Goal: Transaction & Acquisition: Purchase product/service

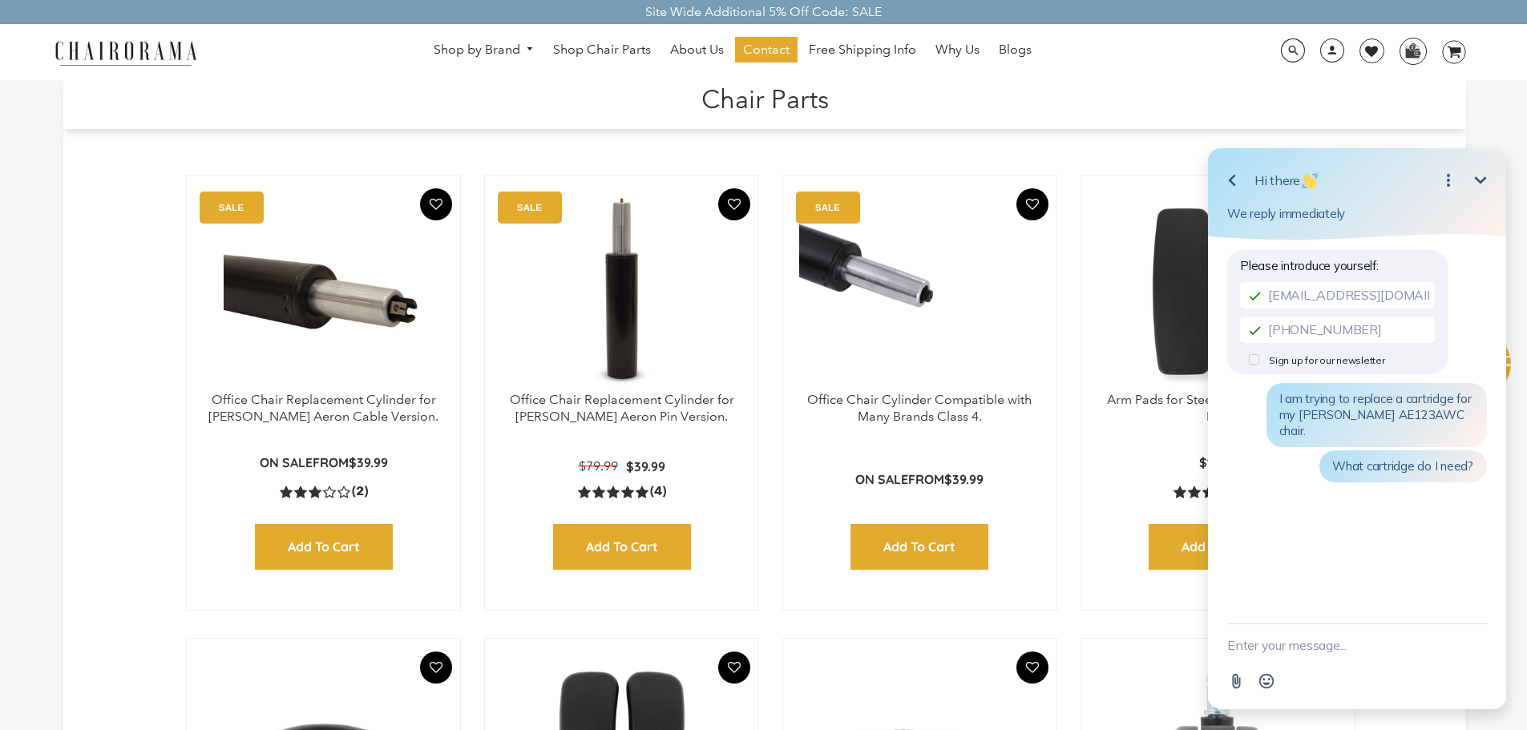
click at [1446, 177] on icon "Open options" at bounding box center [1448, 180] width 19 height 19
click at [1446, 177] on icon "Close options" at bounding box center [1448, 180] width 19 height 19
click at [1446, 177] on icon "Open options" at bounding box center [1448, 180] width 19 height 19
click at [1446, 176] on icon "Close options" at bounding box center [1448, 180] width 19 height 19
click at [1485, 180] on icon "Minimize" at bounding box center [1480, 180] width 19 height 19
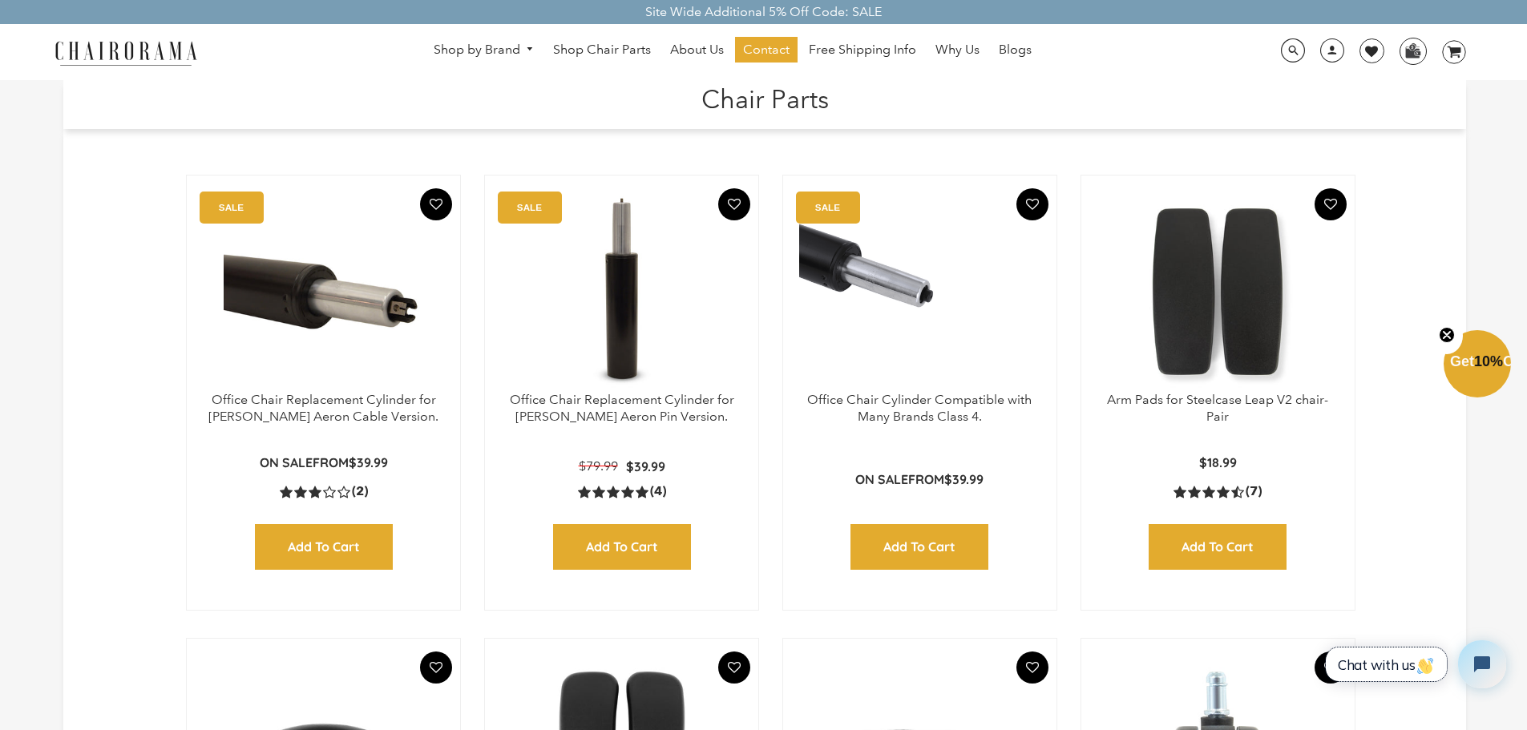
click at [1398, 665] on span "Chat with us" at bounding box center [1386, 665] width 97 height 17
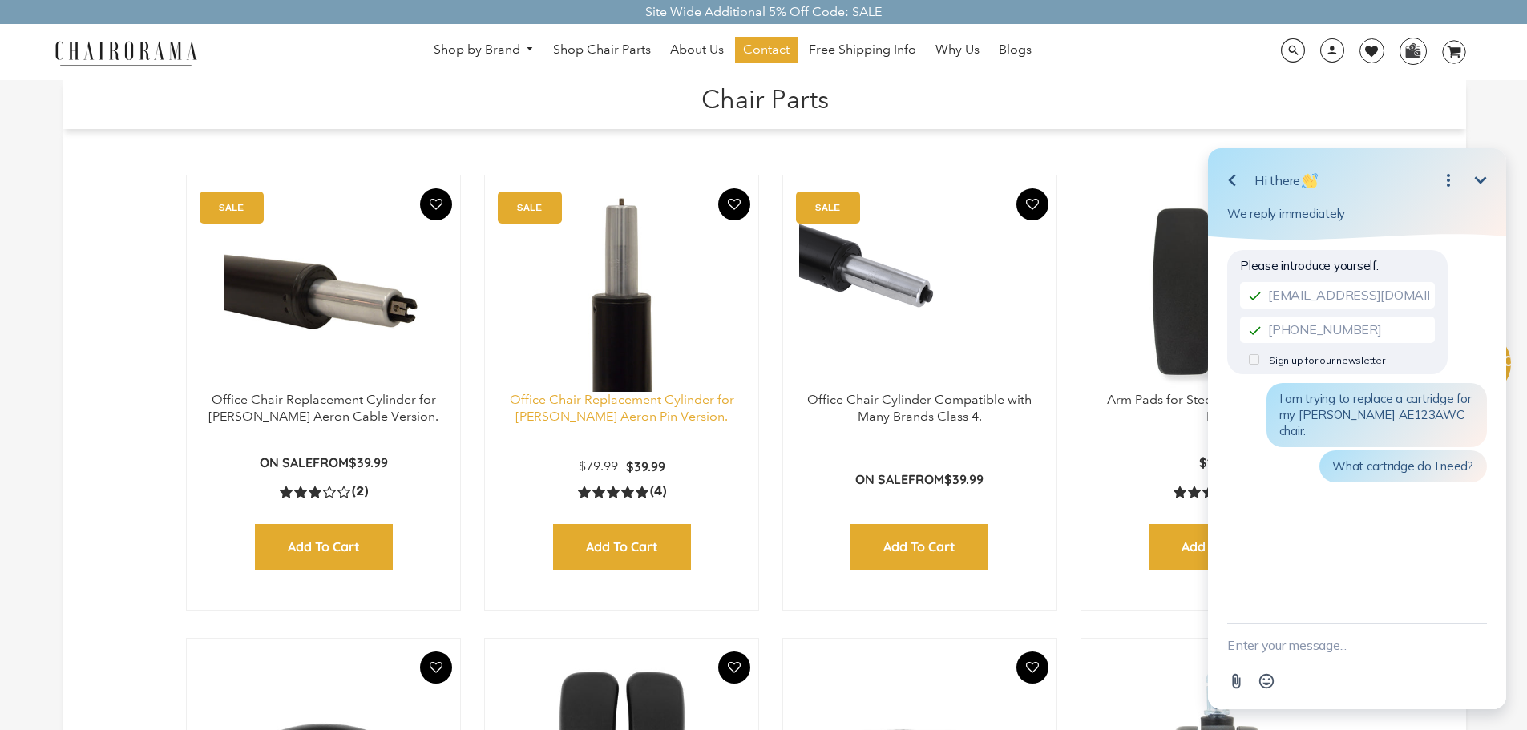
click at [655, 402] on link "Office Chair Replacement Cylinder for [PERSON_NAME] Aeron Pin Version." at bounding box center [622, 408] width 224 height 32
